Goal: Transaction & Acquisition: Book appointment/travel/reservation

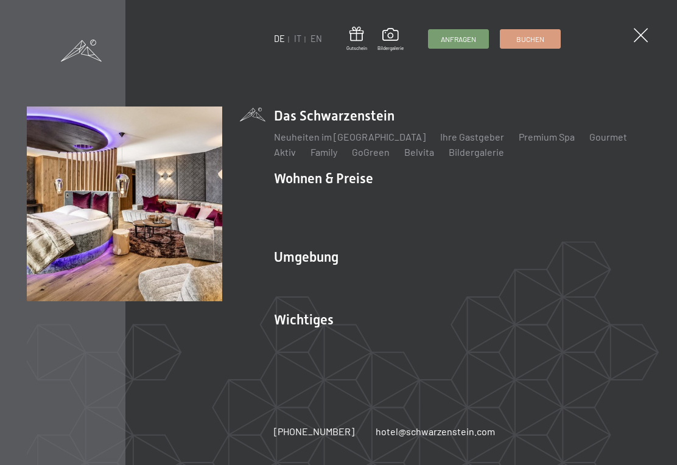
click at [410, 200] on link "Zimmer & Preise" at bounding box center [403, 200] width 71 height 12
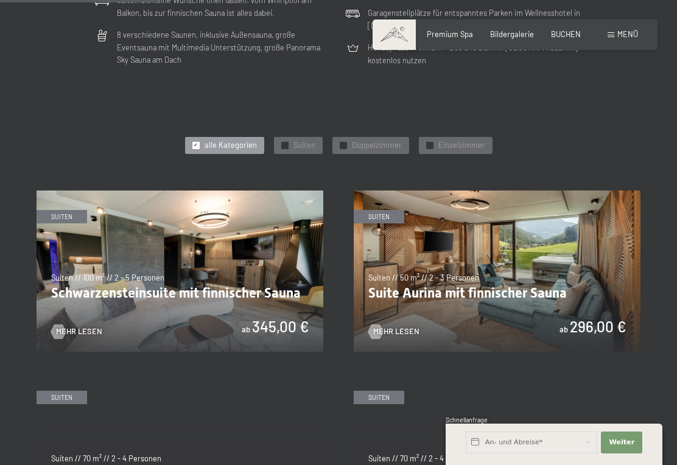
scroll to position [403, 0]
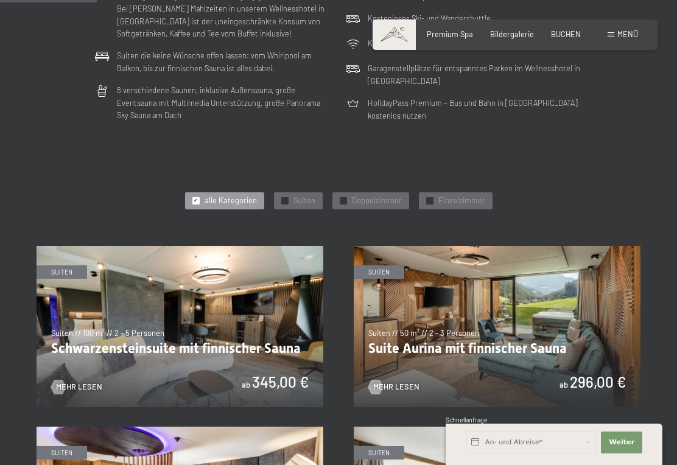
click at [563, 296] on img at bounding box center [497, 326] width 287 height 161
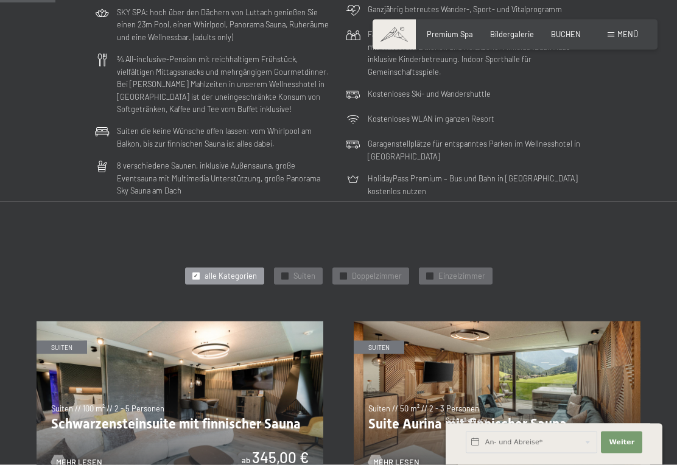
scroll to position [380, 0]
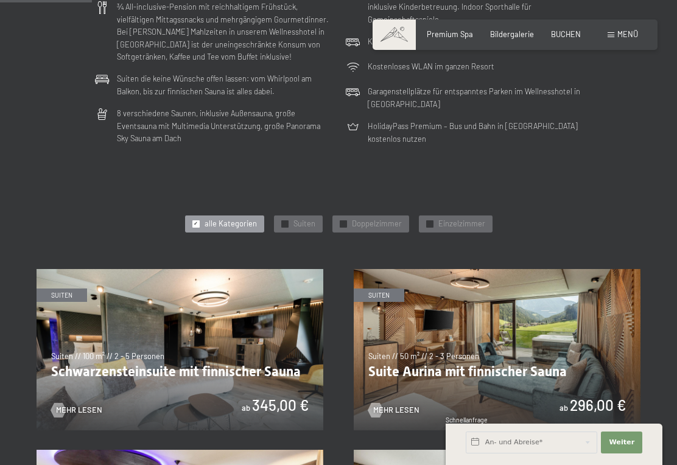
click at [380, 219] on span "Doppelzimmer" at bounding box center [377, 224] width 50 height 11
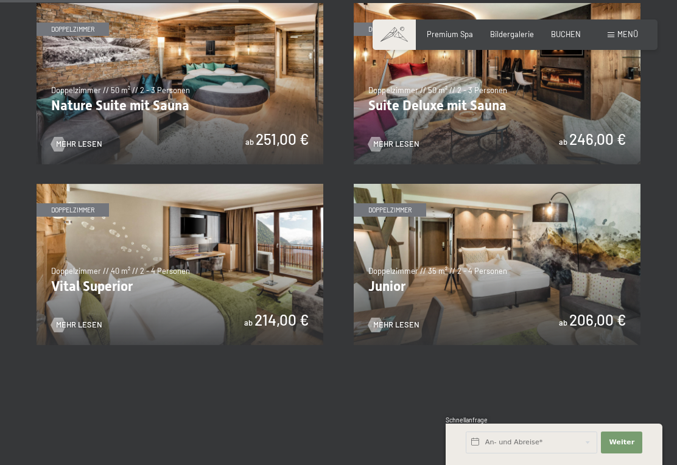
scroll to position [646, 0]
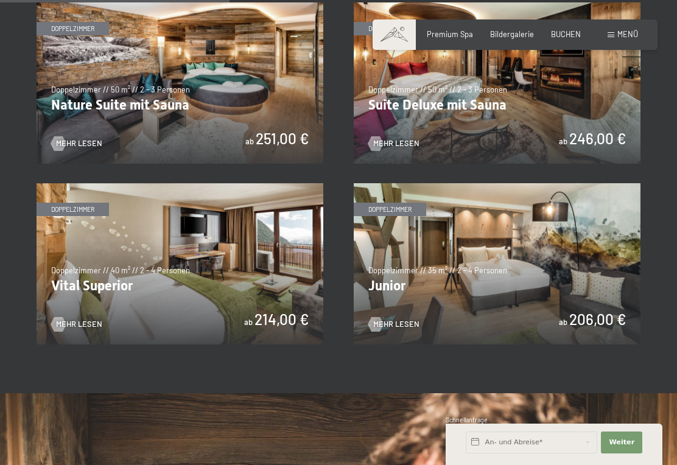
click at [90, 270] on img at bounding box center [180, 263] width 287 height 161
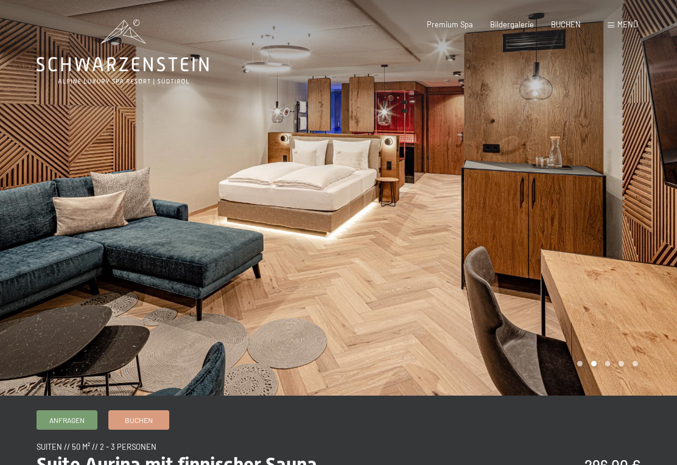
click at [591, 366] on div at bounding box center [508, 198] width 339 height 396
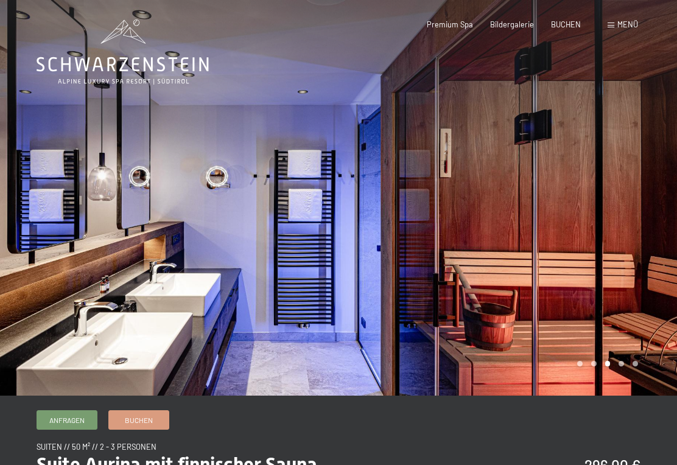
click at [590, 367] on div at bounding box center [508, 198] width 339 height 396
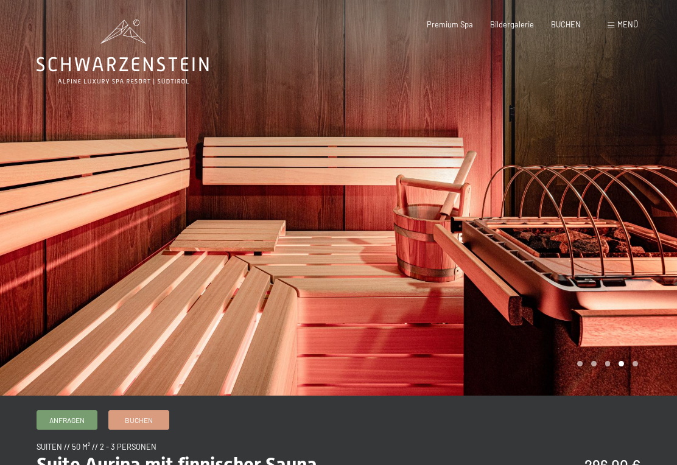
click at [567, 367] on div at bounding box center [508, 198] width 339 height 396
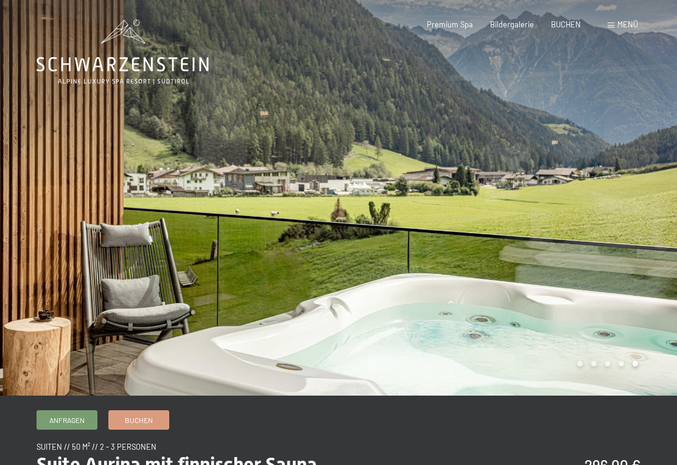
click at [34, 216] on div at bounding box center [169, 198] width 339 height 396
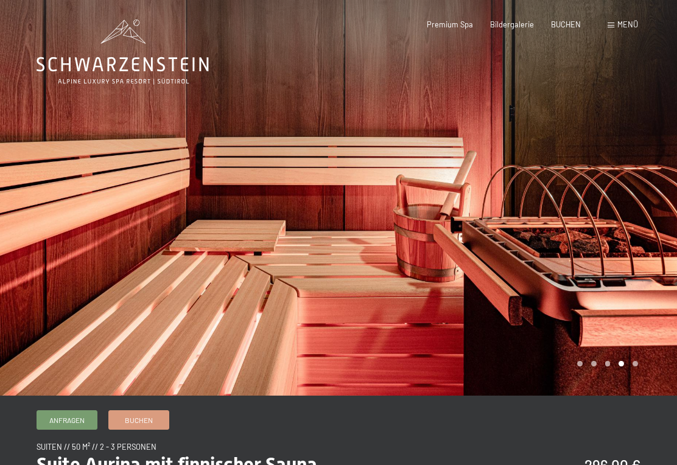
click at [27, 216] on div at bounding box center [169, 198] width 339 height 396
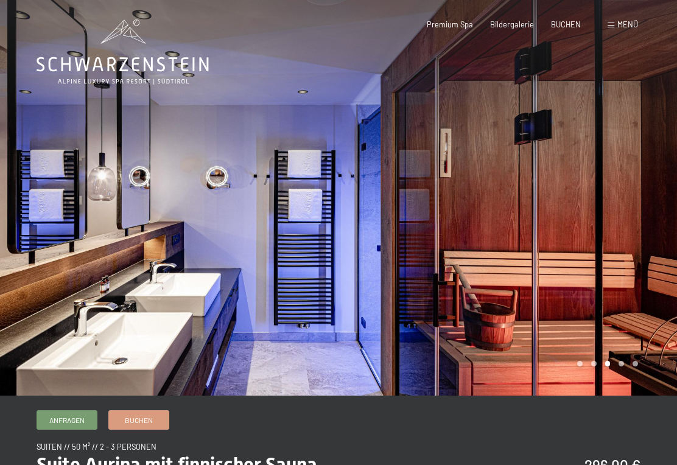
click at [24, 210] on div at bounding box center [169, 198] width 339 height 396
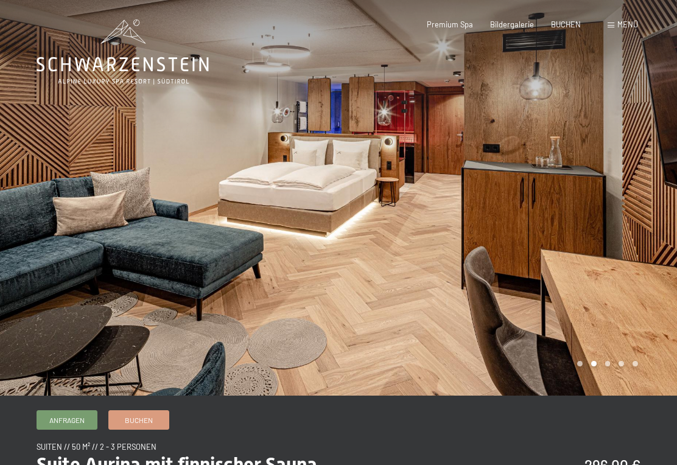
click at [637, 194] on div at bounding box center [508, 198] width 339 height 396
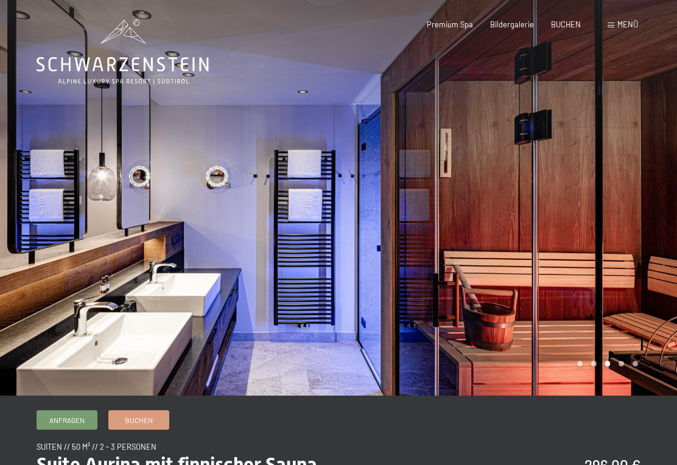
click at [637, 220] on div at bounding box center [508, 198] width 339 height 396
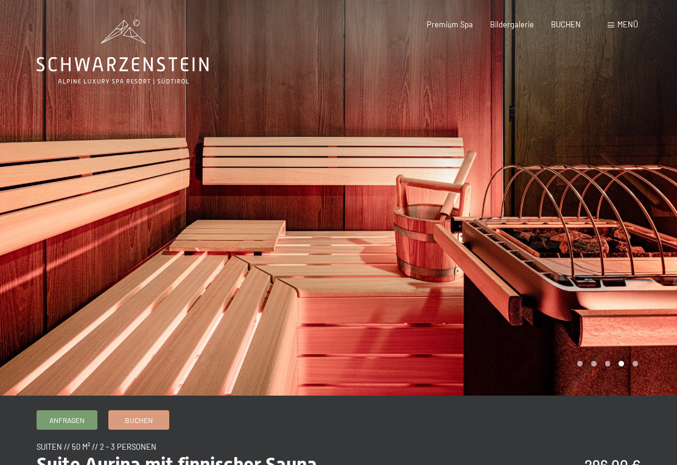
click at [644, 221] on div at bounding box center [508, 198] width 339 height 396
